Goal: Task Accomplishment & Management: Use online tool/utility

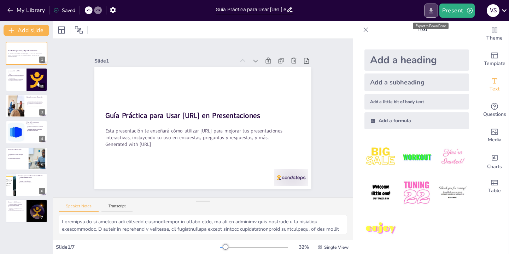
click at [426, 12] on button "Export to PowerPoint" at bounding box center [431, 11] width 14 height 14
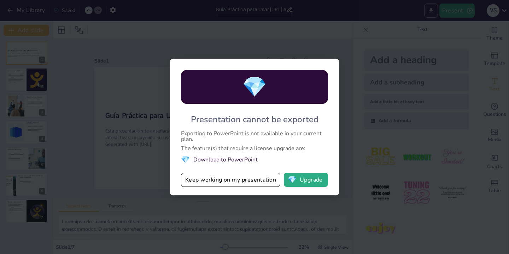
click at [426, 12] on div "My Library Saved Guía Práctica para Usar Sendsteps.ai en Presentaciones Present…" at bounding box center [254, 127] width 509 height 254
click at [329, 22] on div "💎 Presentation cannot be exported Exporting to PowerPoint is not available in y…" at bounding box center [254, 127] width 509 height 254
click at [240, 179] on button "Keep working on my presentation" at bounding box center [230, 180] width 99 height 14
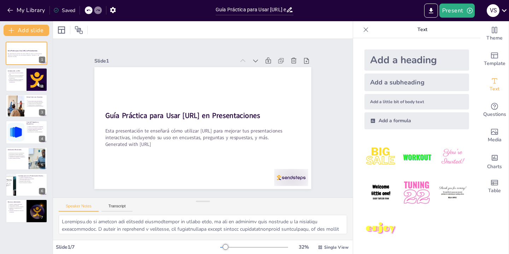
click at [336, 112] on div "Slide 1 Guía Práctica para Usar [URL] en Presentaciones Esta presentación te en…" at bounding box center [203, 118] width 300 height 159
click at [365, 35] on div at bounding box center [365, 29] width 11 height 11
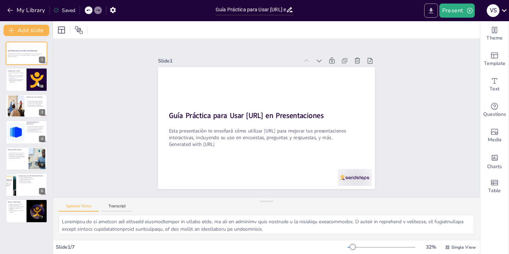
click at [431, 11] on icon "Export to PowerPoint" at bounding box center [431, 10] width 7 height 7
click at [431, 12] on icon "Export to PowerPoint" at bounding box center [431, 10] width 7 height 7
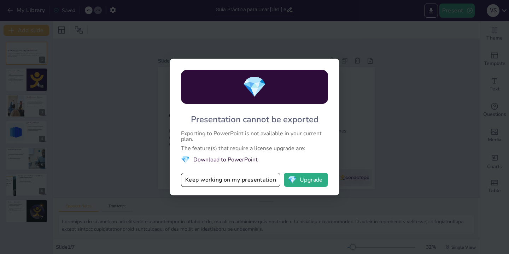
click at [368, 180] on div "💎 Presentation cannot be exported Exporting to PowerPoint is not available in y…" at bounding box center [254, 127] width 509 height 254
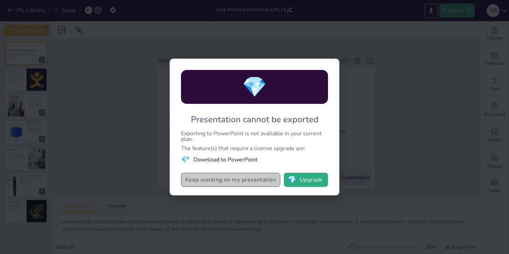
click at [237, 183] on button "Keep working on my presentation" at bounding box center [230, 180] width 99 height 14
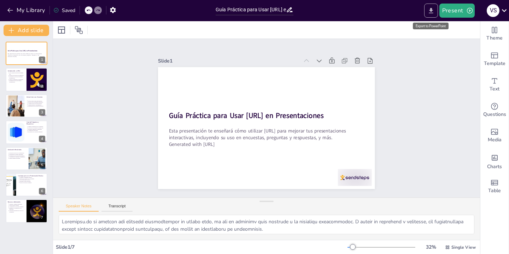
click at [433, 13] on icon "Export to PowerPoint" at bounding box center [431, 10] width 4 height 5
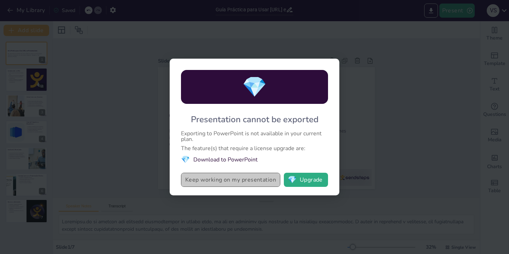
click at [240, 179] on button "Keep working on my presentation" at bounding box center [230, 180] width 99 height 14
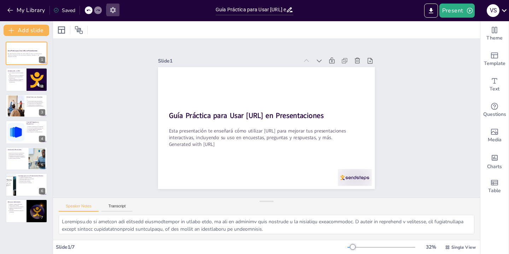
click at [114, 9] on icon "button" at bounding box center [113, 10] width 6 height 6
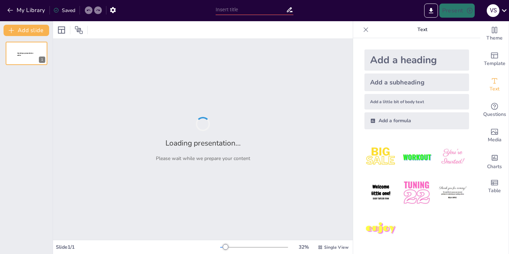
type input "Guía Práctica para Usar [URL] en Presentaciones"
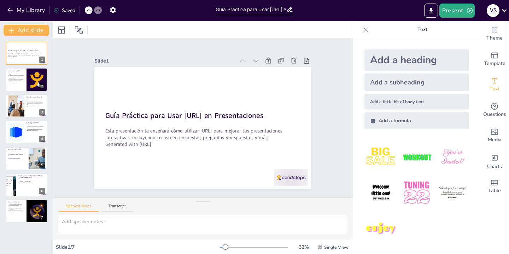
click at [365, 31] on icon at bounding box center [365, 29] width 7 height 7
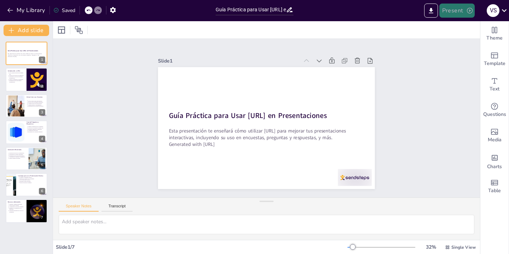
click at [466, 13] on button "Present" at bounding box center [457, 11] width 35 height 14
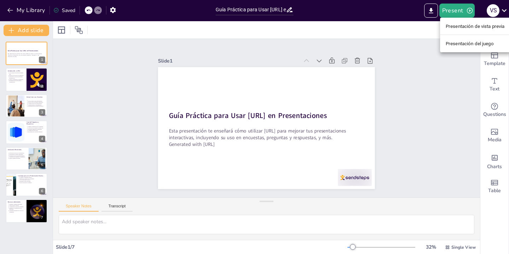
click at [449, 64] on div at bounding box center [254, 127] width 509 height 254
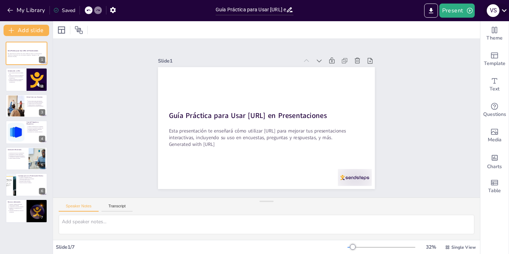
click at [493, 16] on div "V S" at bounding box center [493, 10] width 13 height 13
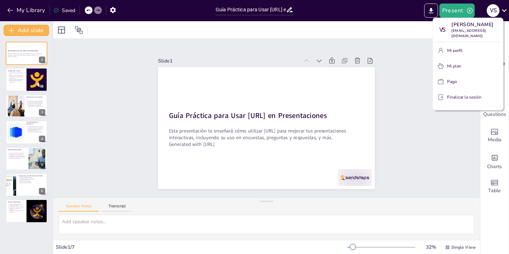
click at [505, 11] on div at bounding box center [254, 127] width 509 height 254
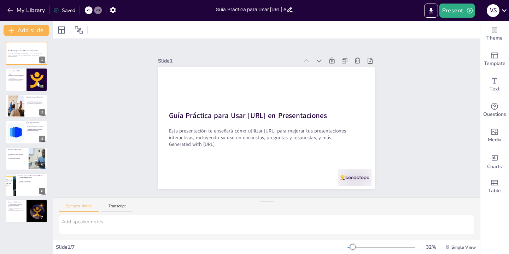
click at [505, 11] on icon at bounding box center [504, 10] width 5 height 3
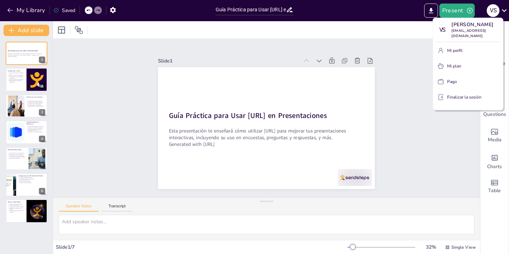
click at [409, 100] on div at bounding box center [254, 127] width 509 height 254
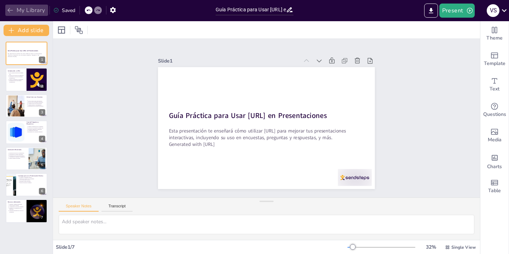
click at [33, 10] on button "My Library" at bounding box center [26, 10] width 43 height 11
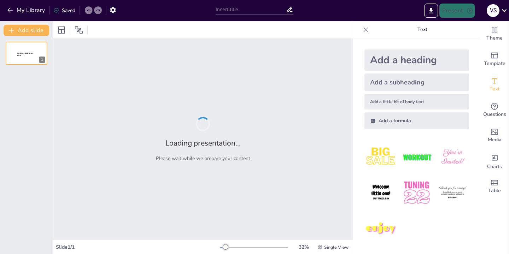
type input "Guía Práctica para Usar [URL] en Presentaciones"
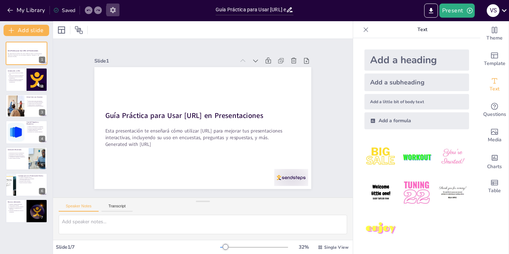
click at [116, 12] on icon "button" at bounding box center [112, 9] width 7 height 7
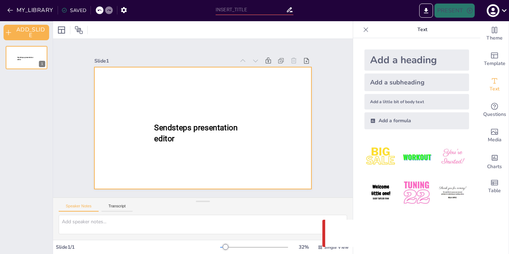
type input "Guía Práctica para Usar [URL] en Presentaciones"
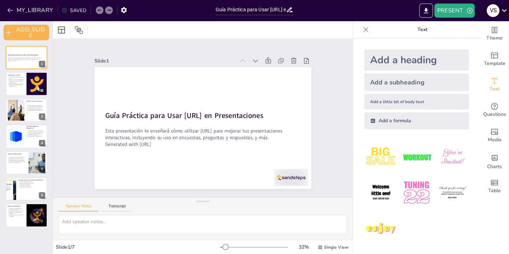
click at [507, 10] on icon at bounding box center [505, 11] width 10 height 10
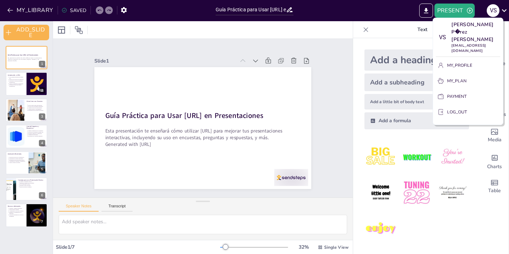
click at [336, 31] on div at bounding box center [254, 127] width 509 height 254
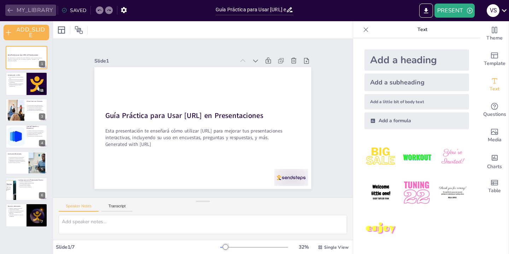
click at [26, 6] on button "MY_LIBRARY" at bounding box center [30, 10] width 51 height 11
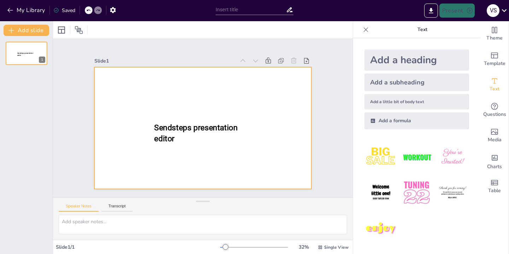
type input "Guía Práctica para Usar [URL] en Presentaciones"
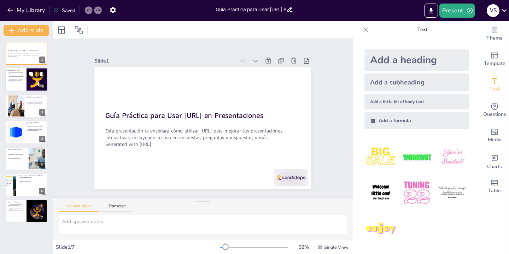
click at [21, 82] on p "Información crucial para futuras presentaciones." at bounding box center [17, 81] width 16 height 3
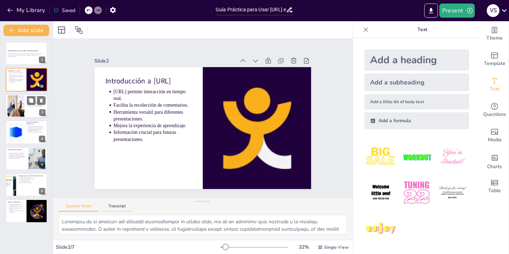
click at [25, 107] on div at bounding box center [26, 106] width 42 height 24
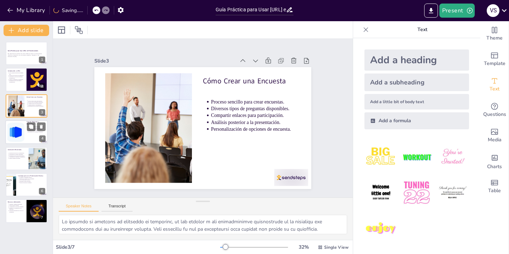
click at [26, 131] on div at bounding box center [26, 132] width 42 height 24
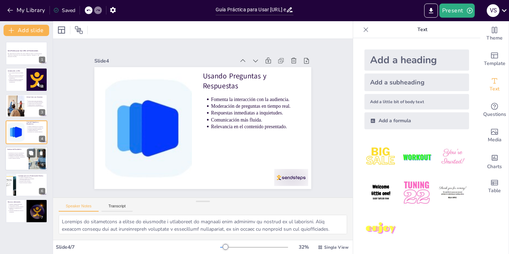
click at [26, 155] on p "Información valiosa para ajustes futuros." at bounding box center [18, 155] width 18 height 1
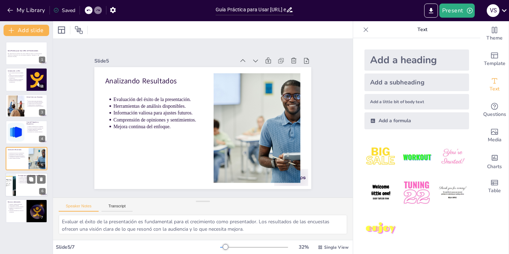
click at [26, 184] on div at bounding box center [26, 185] width 42 height 24
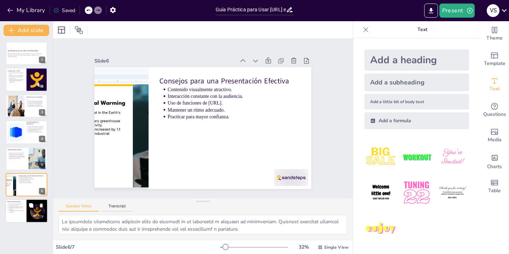
click at [21, 208] on p "Enriquecer la comprensión de la plataforma." at bounding box center [17, 209] width 16 height 3
type textarea "Los tutoriales y ejemplos disponibles en el sitio web de [URL] son recursos inv…"
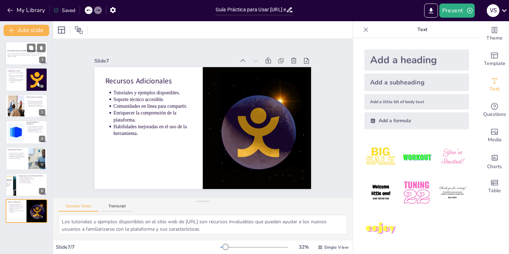
click at [18, 53] on div "Esta presentación te enseñará cómo utilizar [URL] para mejorar tus presentacion…" at bounding box center [26, 55] width 38 height 5
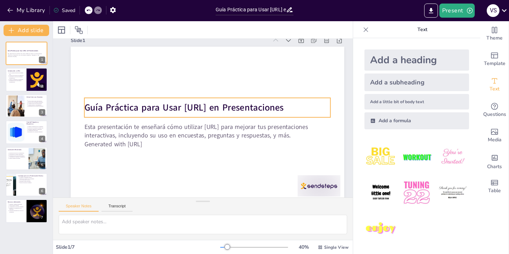
scroll to position [12, 1]
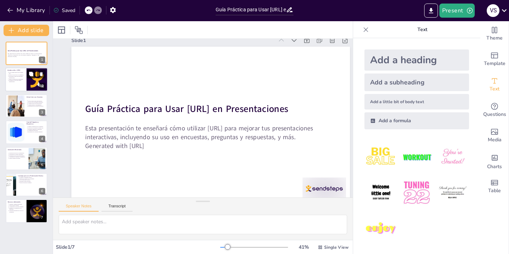
click at [29, 78] on button at bounding box center [31, 74] width 8 height 8
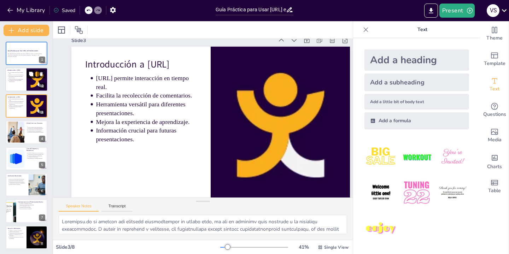
scroll to position [18, 1]
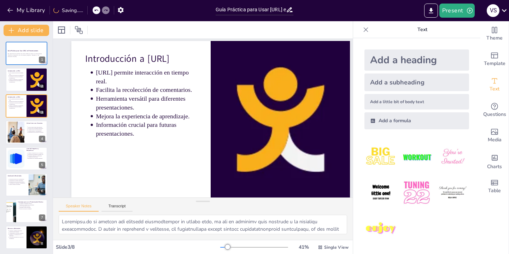
click at [362, 28] on icon at bounding box center [365, 29] width 7 height 7
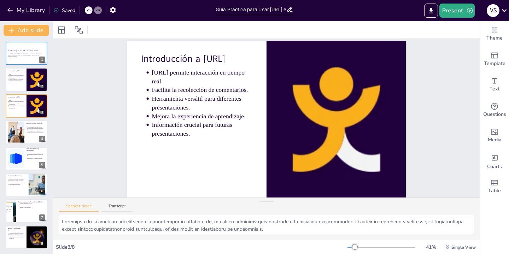
scroll to position [18, 0]
click at [18, 82] on div at bounding box center [26, 80] width 42 height 24
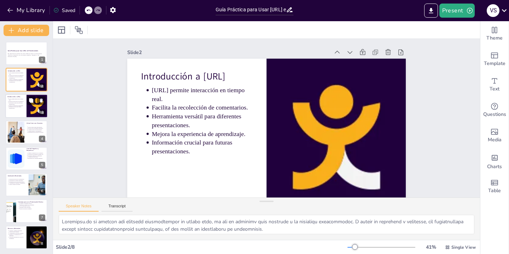
click at [17, 102] on p "Herramienta versátil para diferentes presentaciones." at bounding box center [17, 103] width 16 height 3
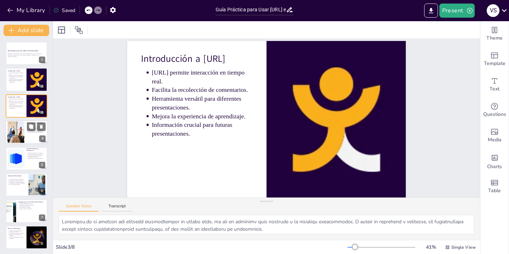
click at [17, 131] on div at bounding box center [16, 133] width 32 height 22
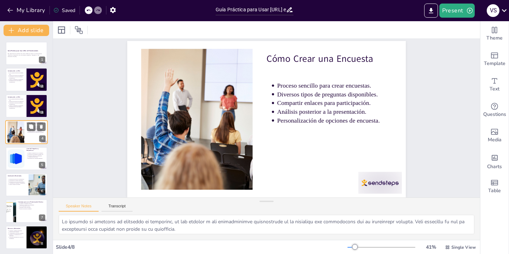
scroll to position [0, 0]
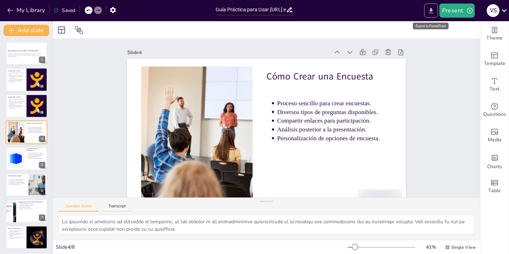
click at [429, 16] on button "Export to PowerPoint" at bounding box center [431, 11] width 14 height 14
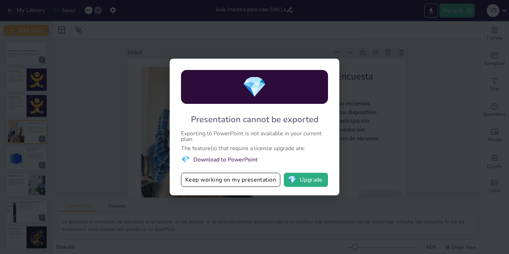
click at [431, 16] on div "💎 Presentation cannot be exported Exporting to PowerPoint is not available in y…" at bounding box center [254, 127] width 509 height 254
click at [396, 199] on div "💎 Presentation cannot be exported Exporting to PowerPoint is not available in y…" at bounding box center [254, 127] width 509 height 254
click at [395, 103] on div "💎 Presentation cannot be exported Exporting to PowerPoint is not available in y…" at bounding box center [254, 127] width 509 height 254
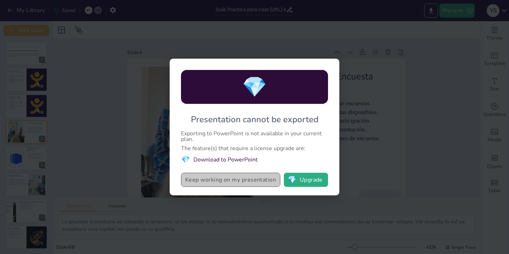
click at [226, 178] on button "Keep working on my presentation" at bounding box center [230, 180] width 99 height 14
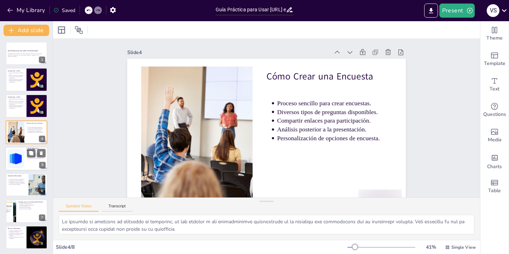
click at [24, 166] on div at bounding box center [16, 159] width 22 height 22
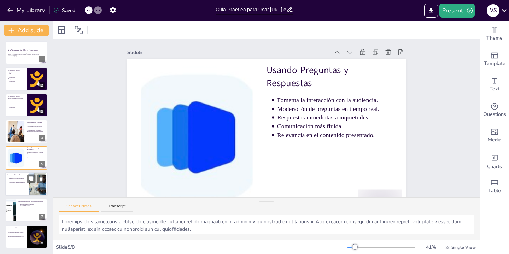
click at [28, 186] on div at bounding box center [26, 184] width 42 height 24
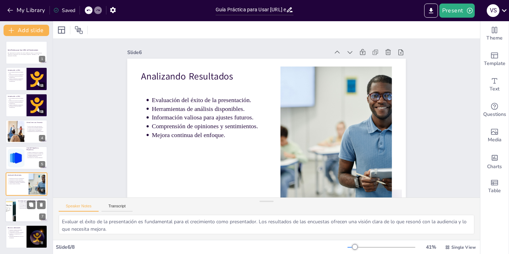
click at [20, 209] on div at bounding box center [26, 211] width 42 height 24
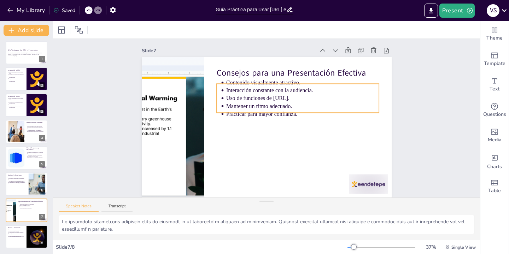
scroll to position [2, 0]
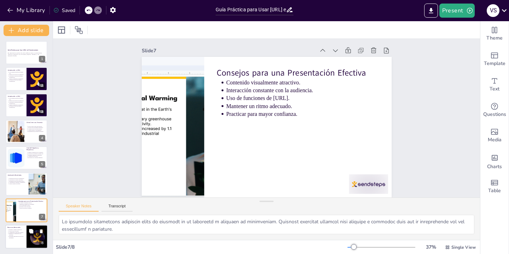
click at [24, 239] on div at bounding box center [26, 237] width 42 height 24
type textarea "Los tutoriales y ejemplos disponibles en el sitio web de [URL] son recursos inv…"
